Goal: Information Seeking & Learning: Check status

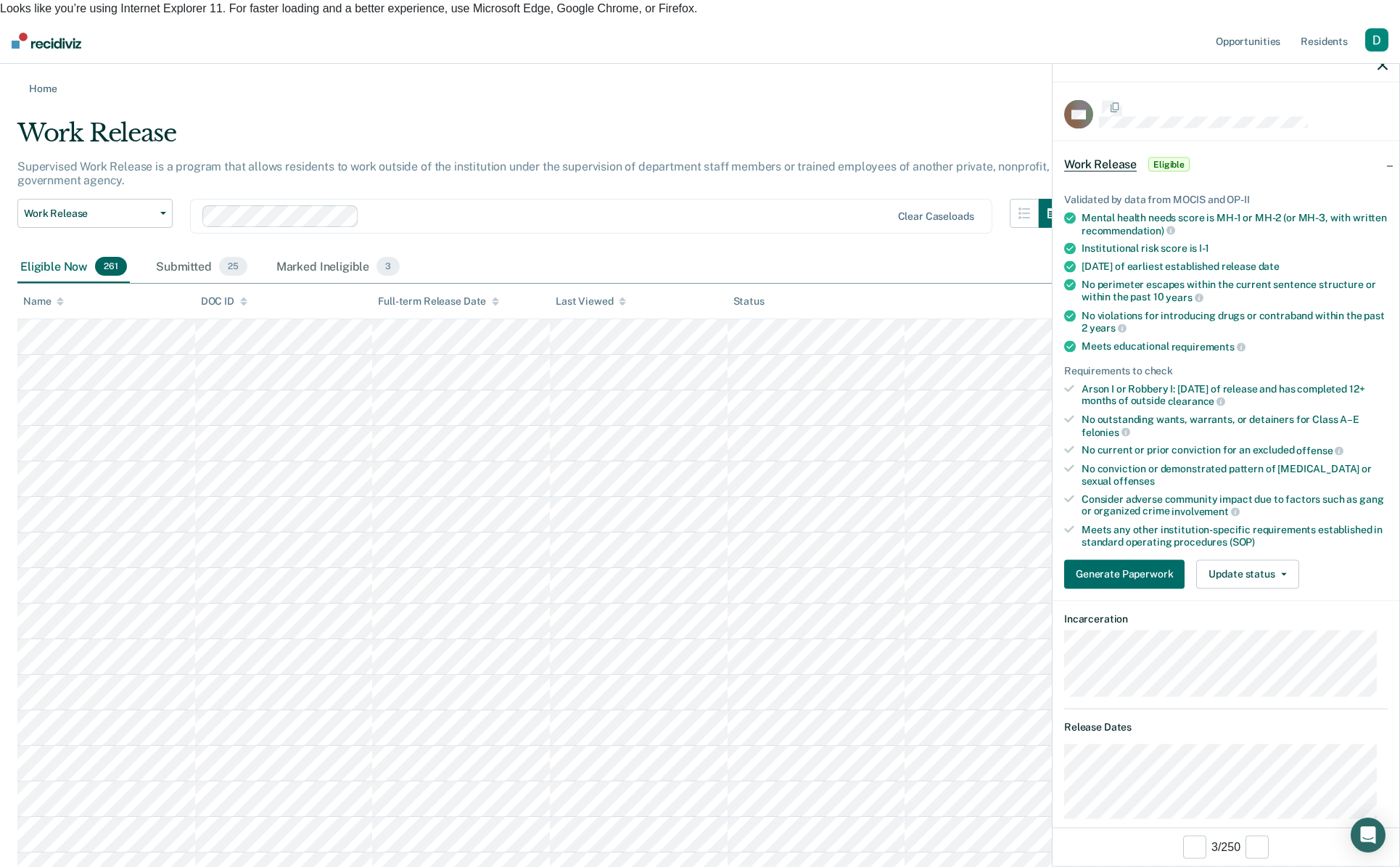
scroll to position [1015, 0]
